Goal: Navigation & Orientation: Go to known website

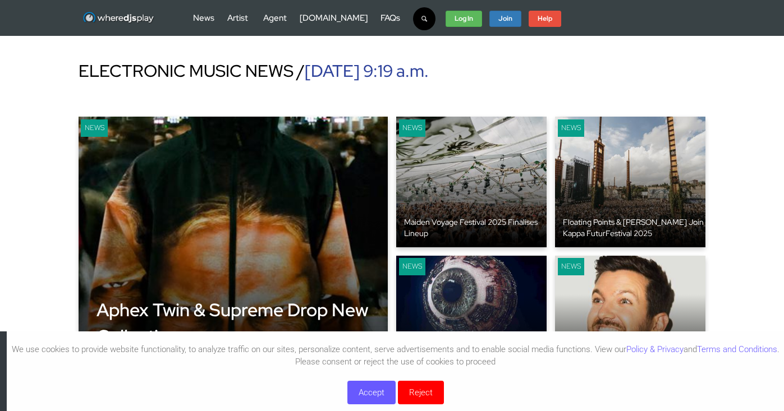
click at [377, 396] on button "Accept" at bounding box center [371, 393] width 48 height 24
